Goal: Transaction & Acquisition: Purchase product/service

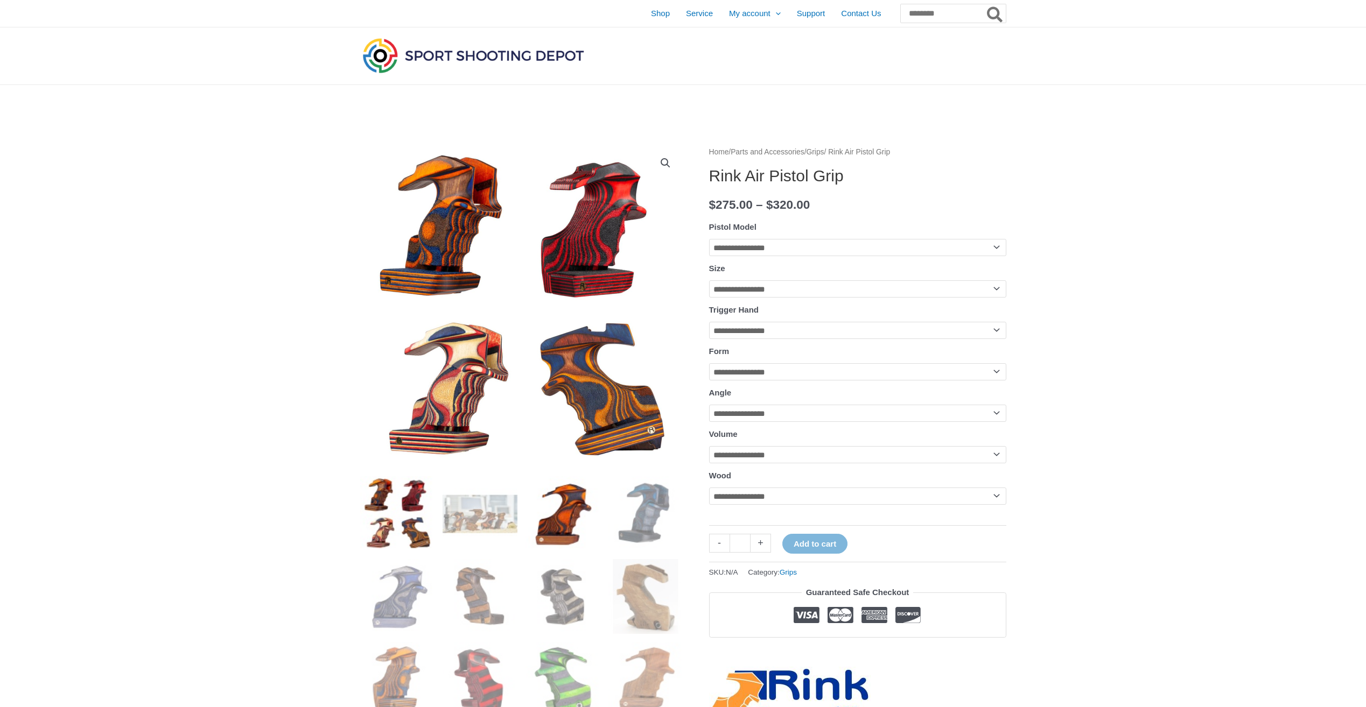
click at [559, 520] on img at bounding box center [562, 513] width 75 height 75
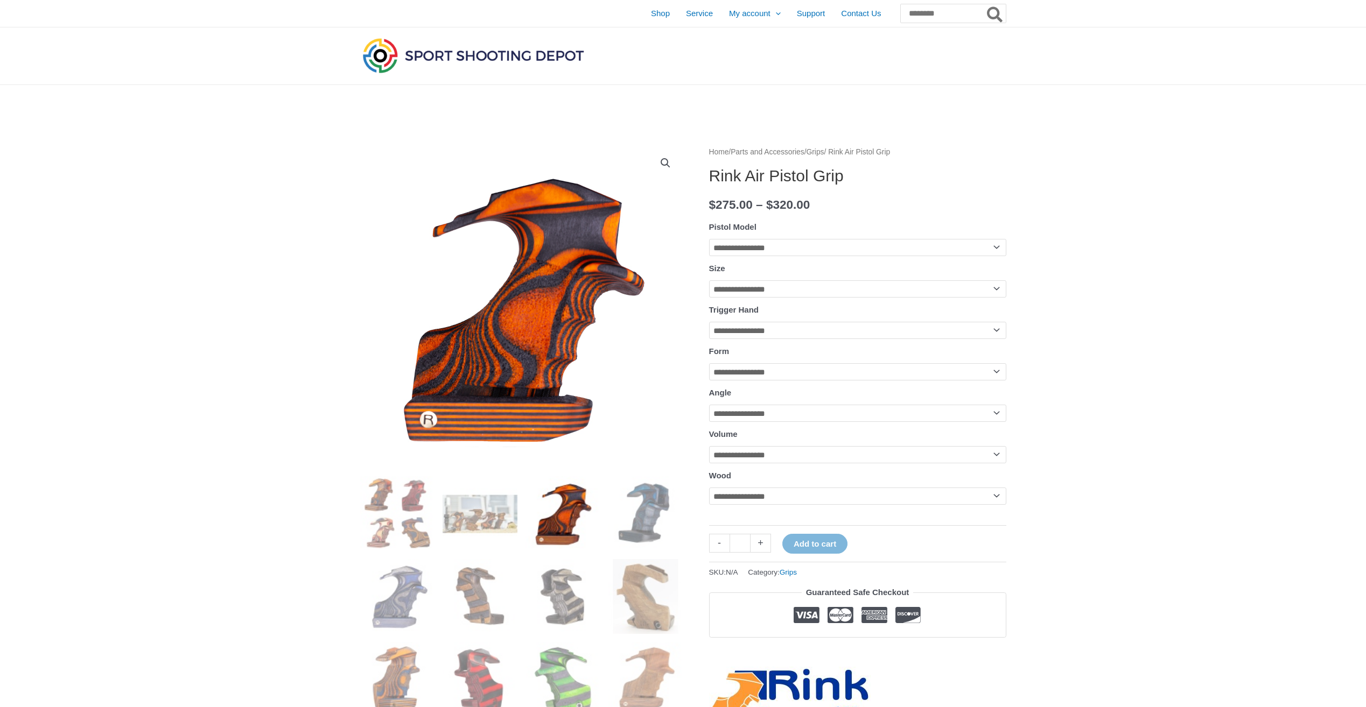
click at [890, 256] on select "**********" at bounding box center [857, 247] width 297 height 17
click at [881, 250] on select "**********" at bounding box center [857, 247] width 297 height 17
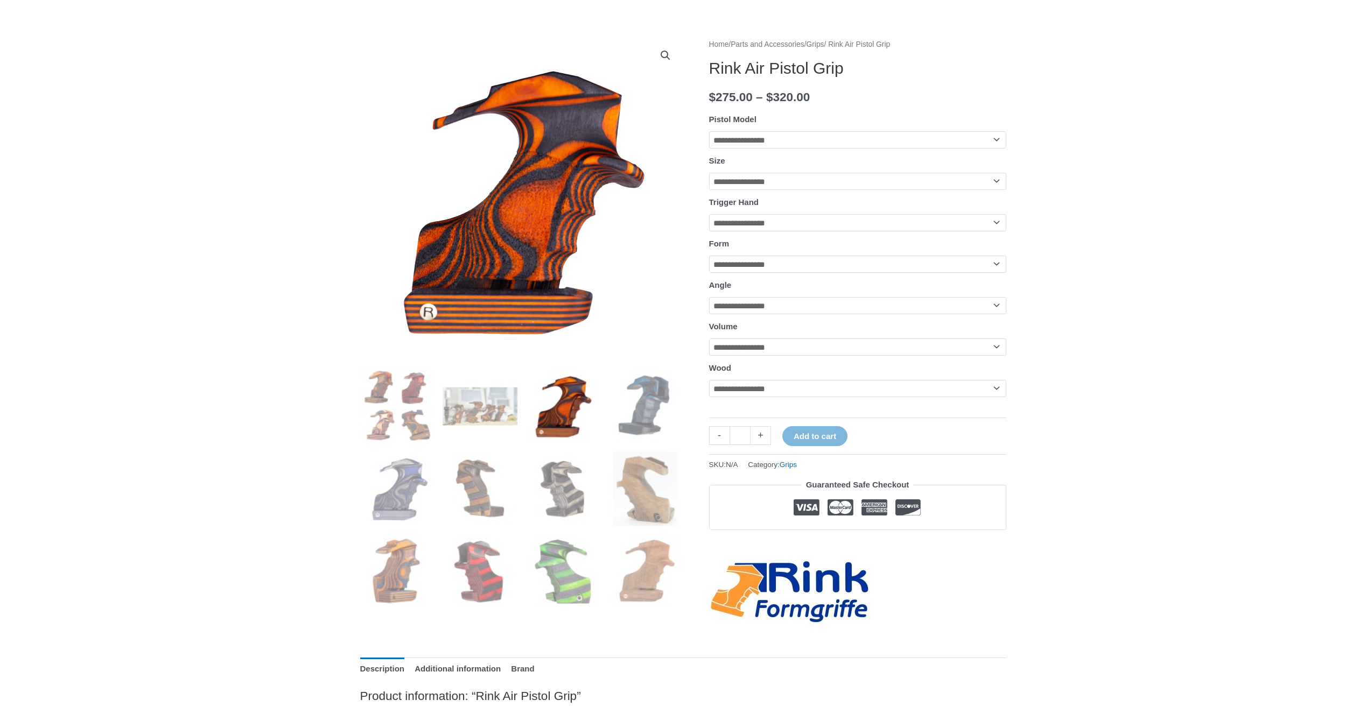
scroll to position [215, 0]
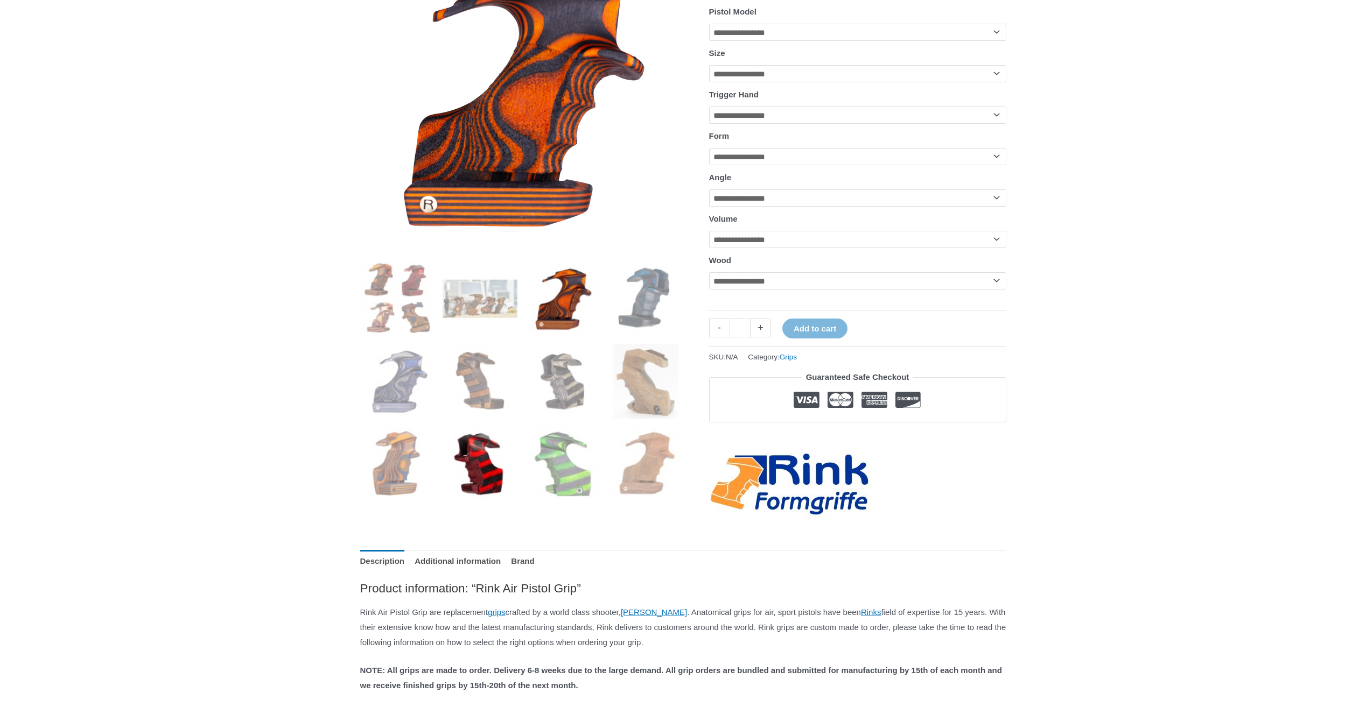
click at [463, 458] on img at bounding box center [479, 464] width 75 height 75
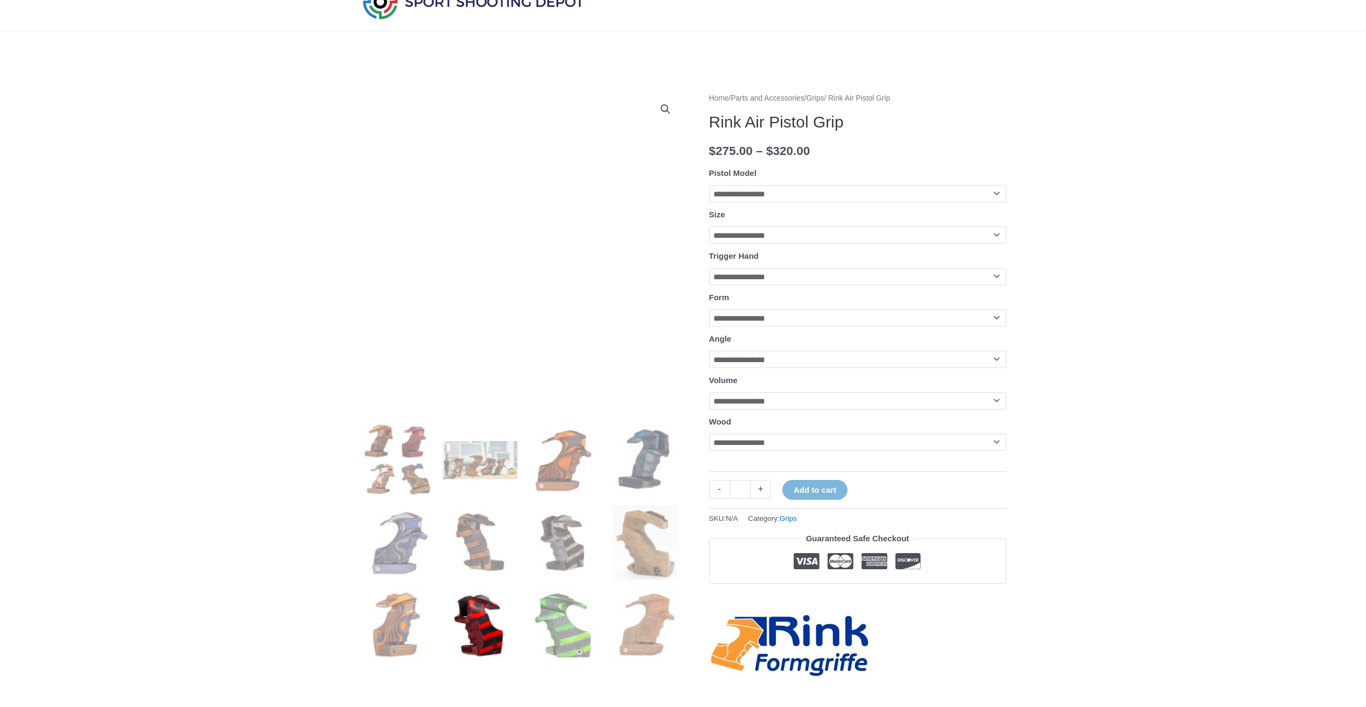
scroll to position [161, 0]
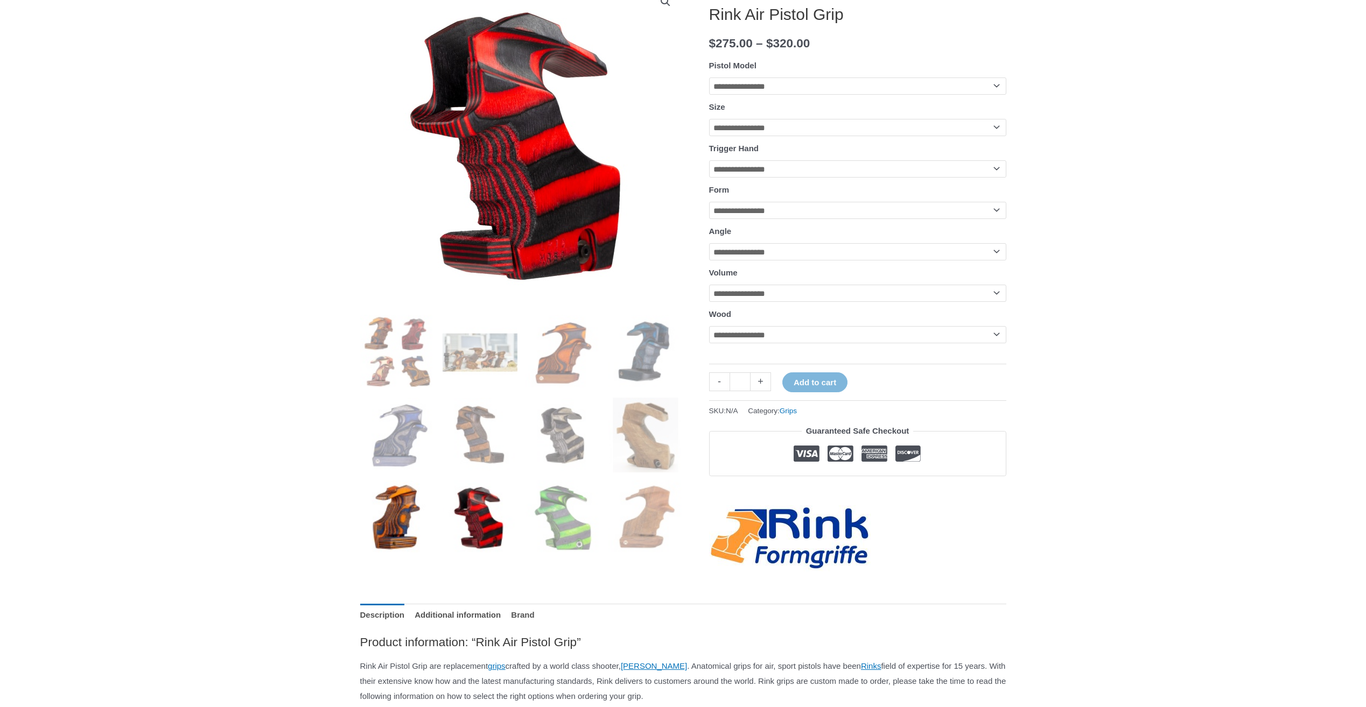
click at [394, 531] on img at bounding box center [397, 518] width 75 height 75
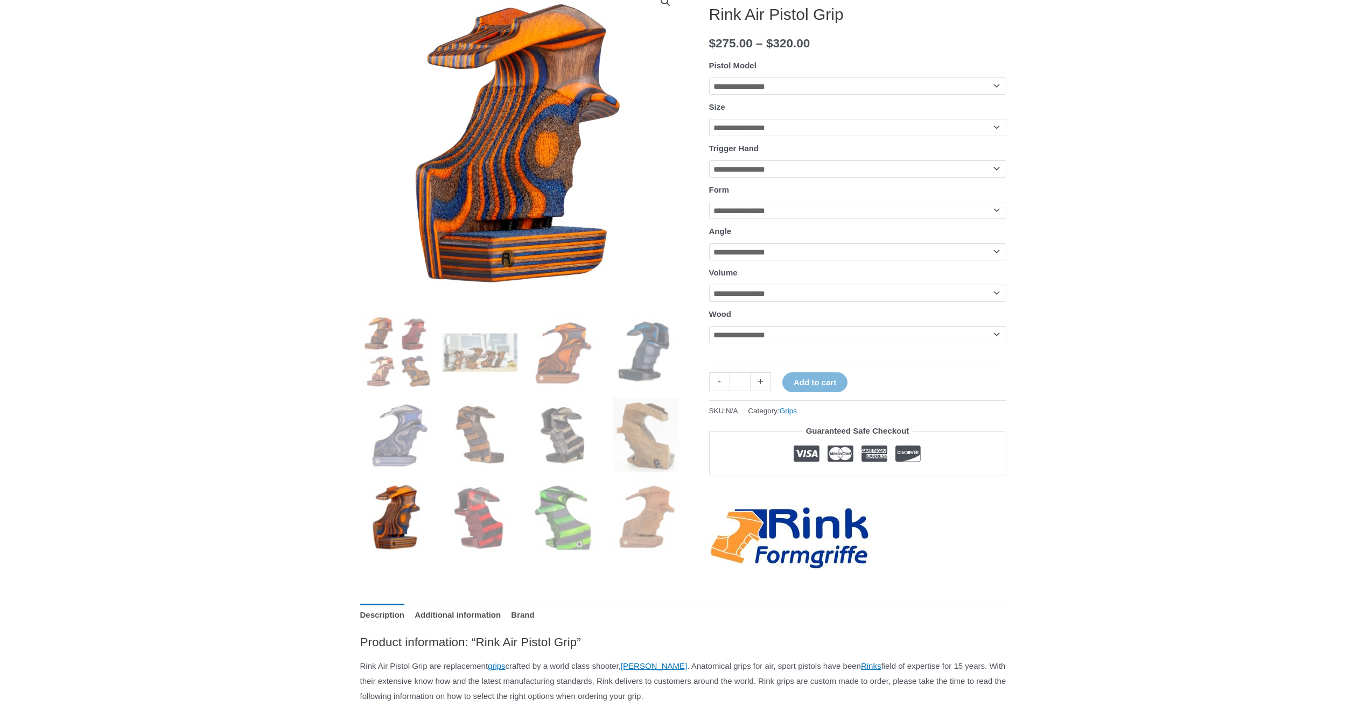
scroll to position [0, 0]
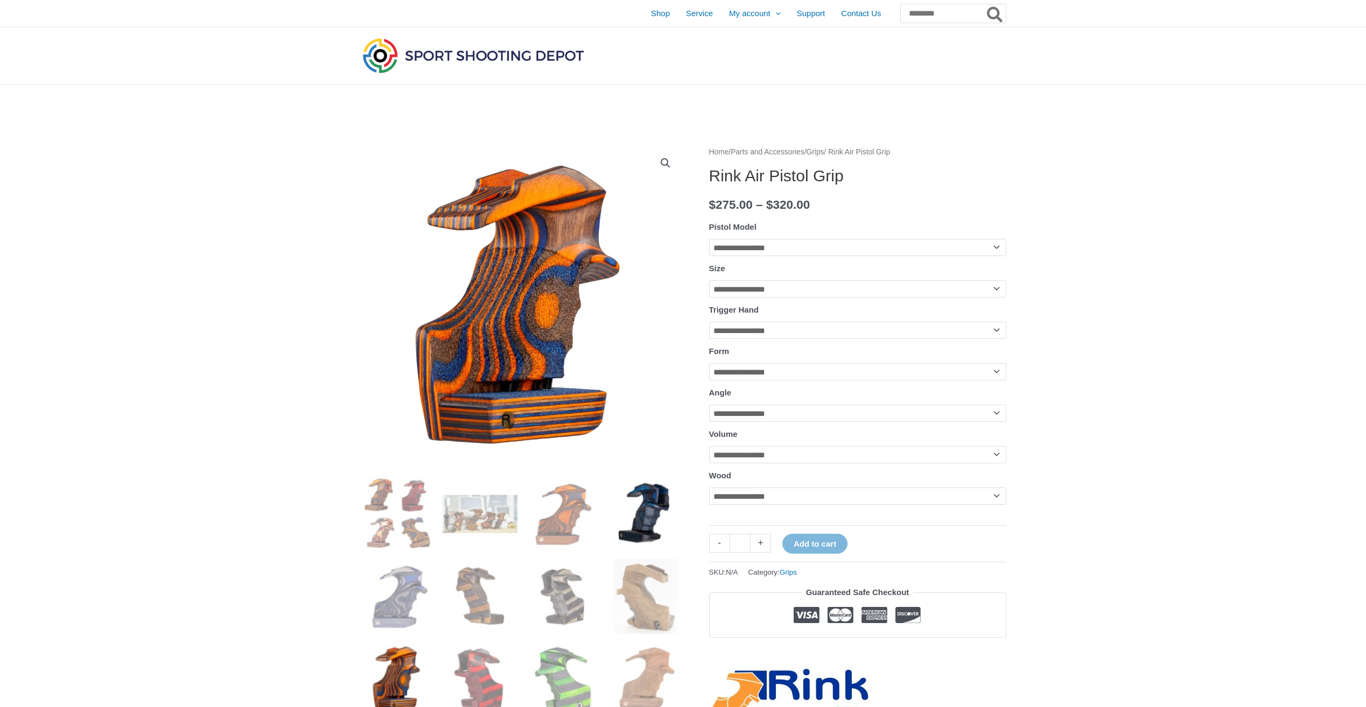
click at [645, 521] on img at bounding box center [645, 513] width 75 height 75
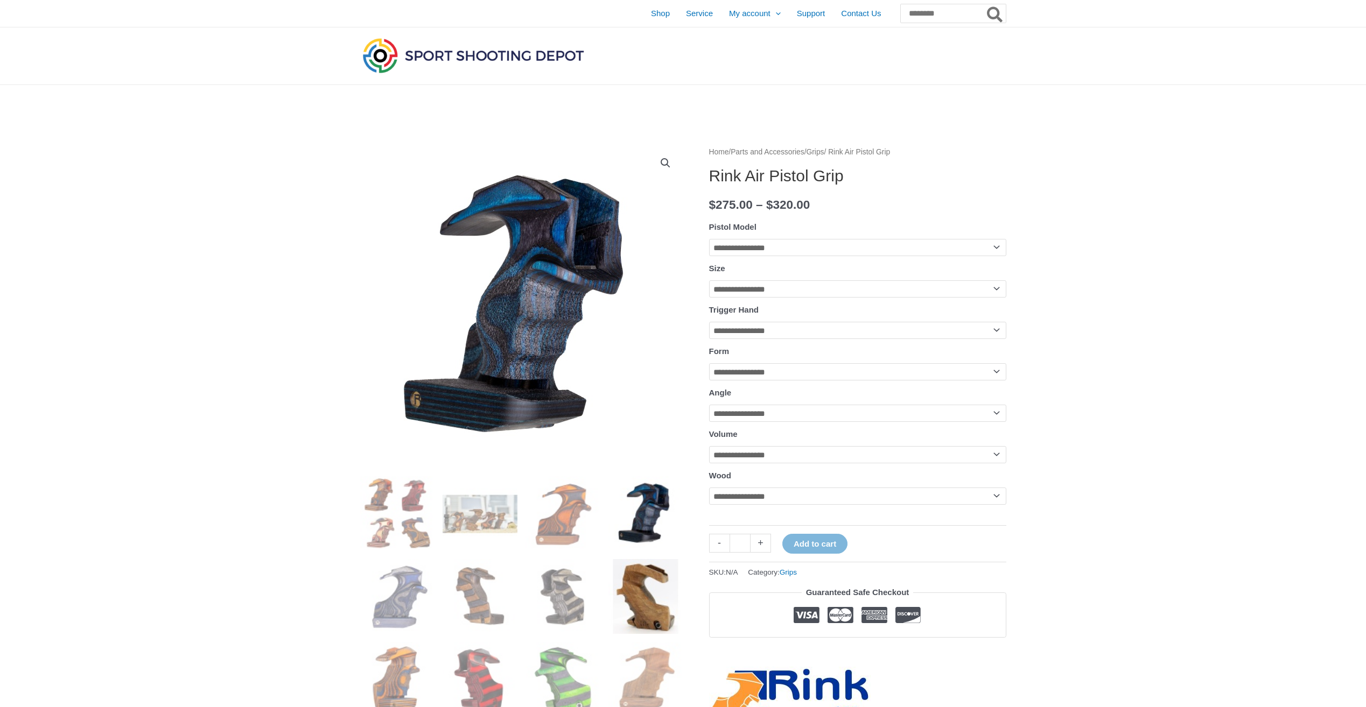
click at [670, 591] on img at bounding box center [645, 596] width 75 height 75
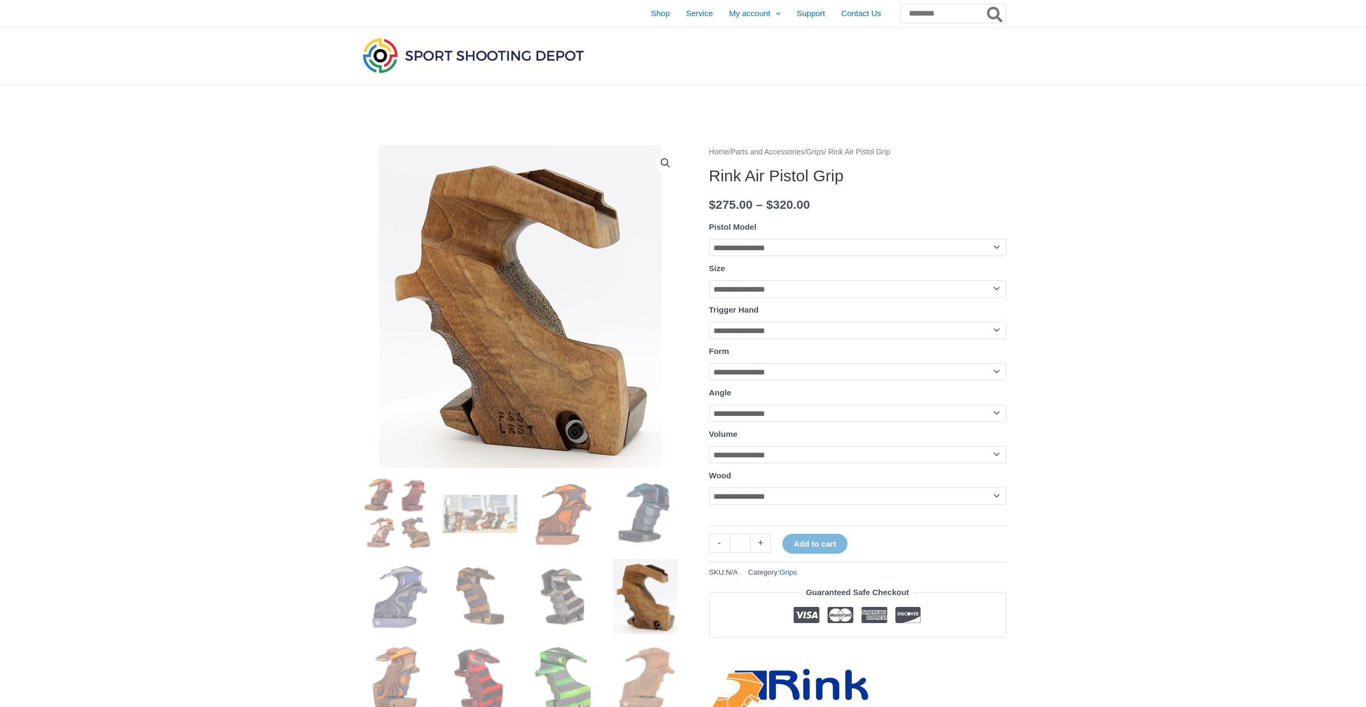
click at [508, 322] on img at bounding box center [521, 306] width 323 height 323
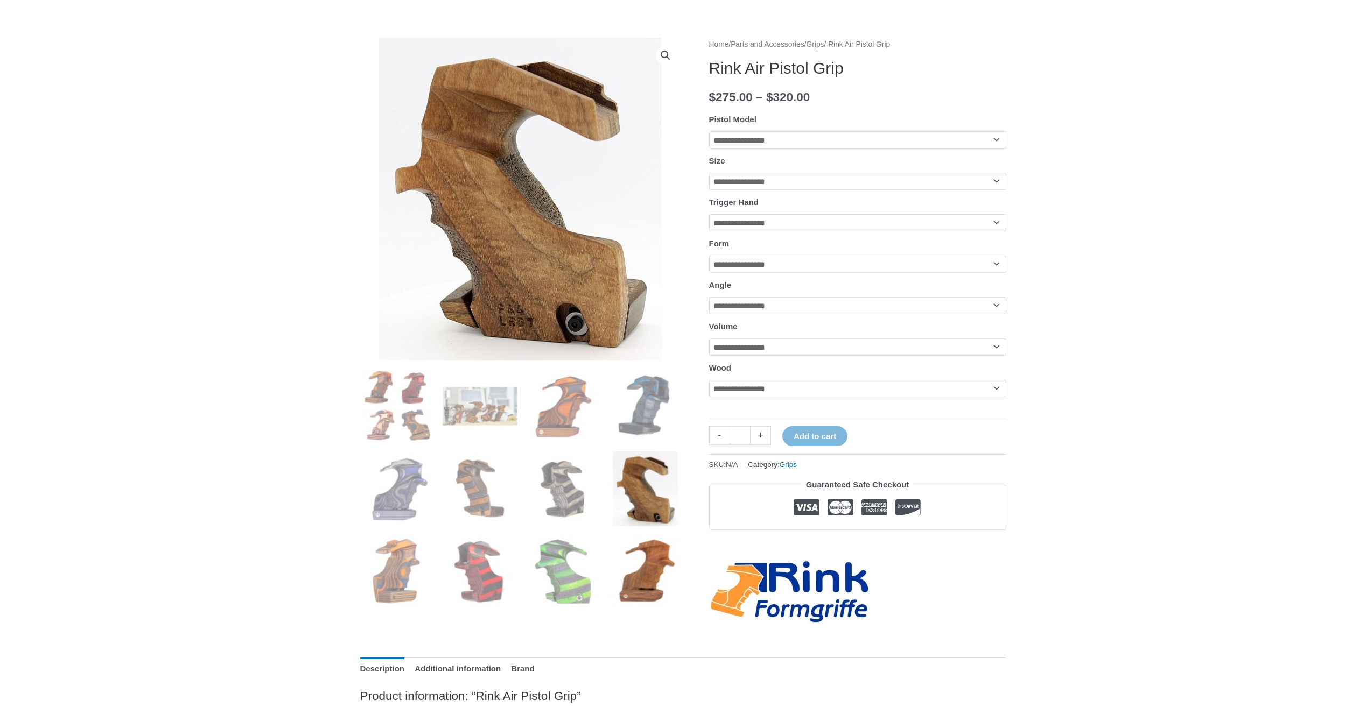
click at [620, 592] on img at bounding box center [645, 572] width 75 height 75
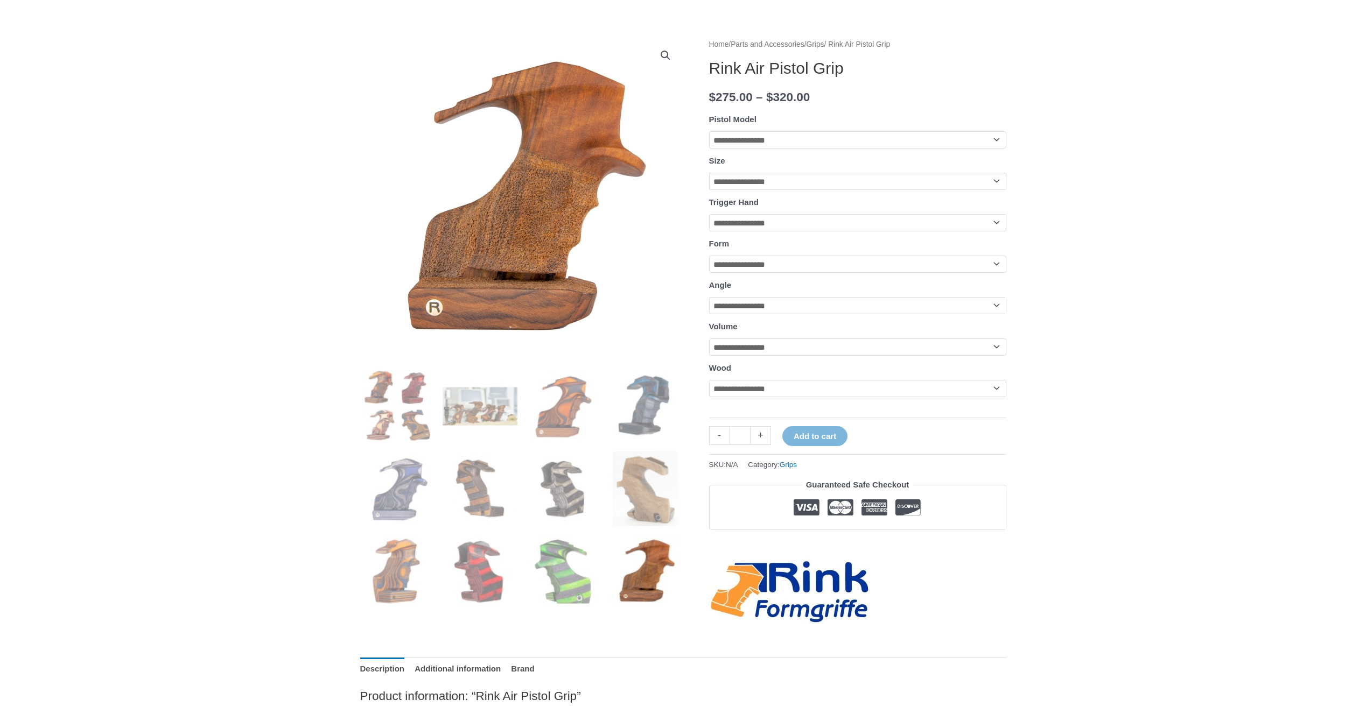
scroll to position [0, 0]
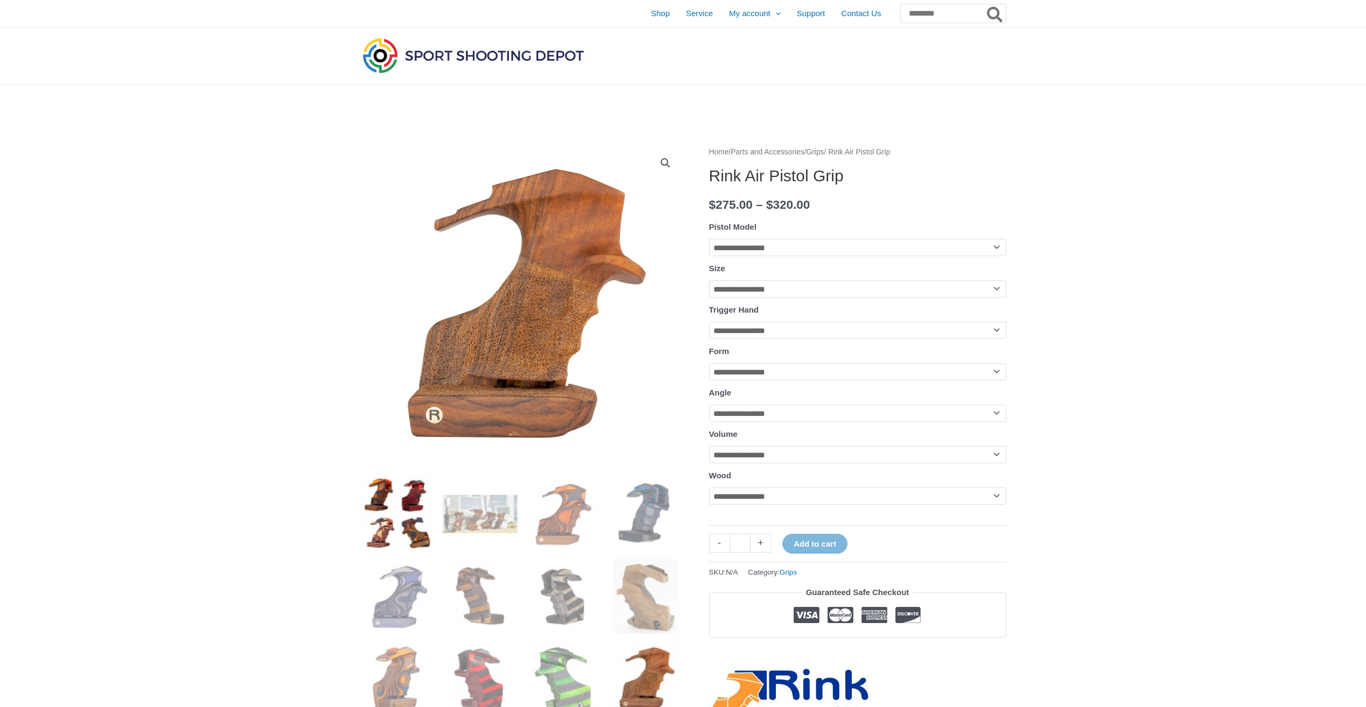
click at [397, 531] on img at bounding box center [397, 513] width 75 height 75
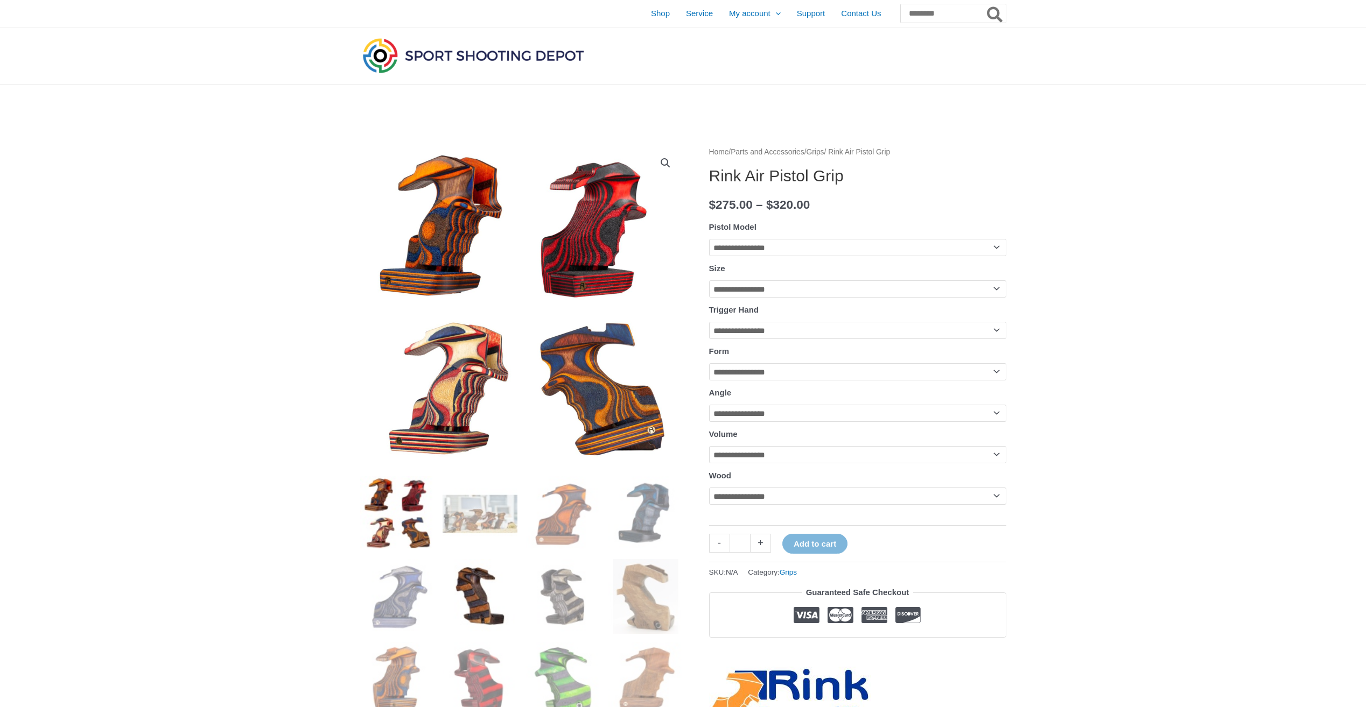
click at [486, 606] on img at bounding box center [479, 596] width 75 height 75
